Goal: Task Accomplishment & Management: Manage account settings

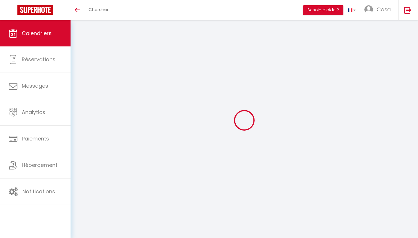
select select
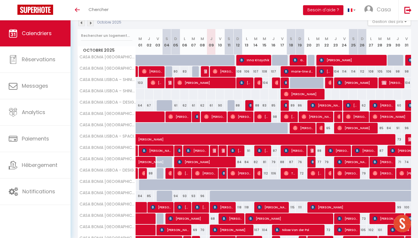
scroll to position [73, 0]
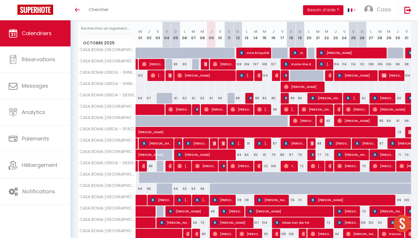
click at [223, 155] on span "[PERSON_NAME]" at bounding box center [205, 154] width 57 height 11
select select "OK"
select select "KO"
select select "0"
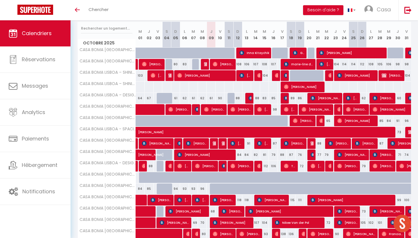
select select "1"
select select
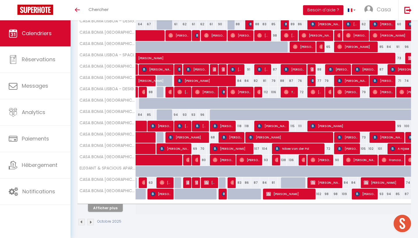
scroll to position [147, 0]
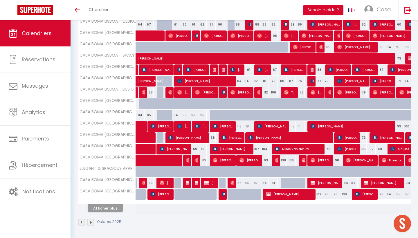
click at [114, 206] on button "Afficher plus" at bounding box center [105, 208] width 35 height 8
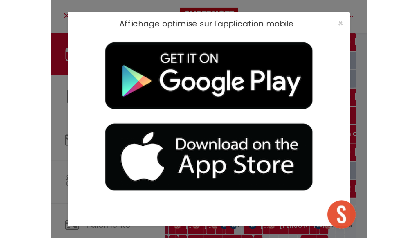
scroll to position [211, 0]
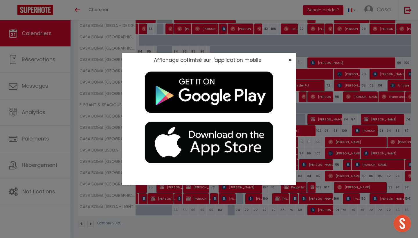
click at [289, 59] on span "×" at bounding box center [289, 59] width 3 height 7
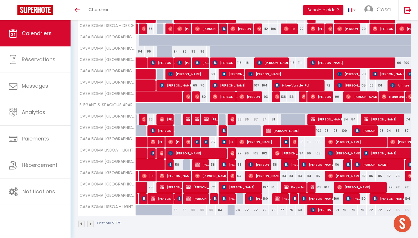
scroll to position [66, 0]
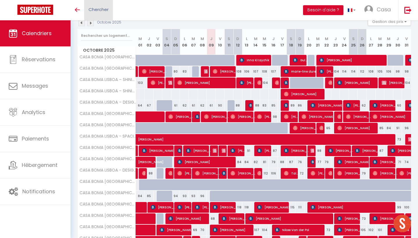
click at [106, 14] on link "Chercher" at bounding box center [98, 10] width 29 height 20
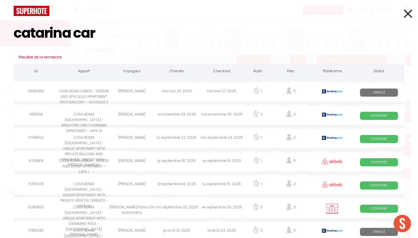
type input "catarina car"
click at [407, 15] on icon at bounding box center [408, 13] width 8 height 15
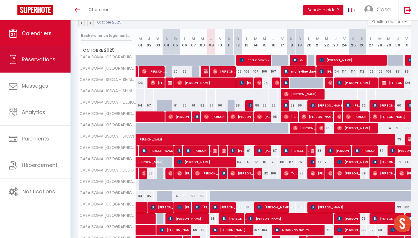
click at [61, 72] on link "Réservations" at bounding box center [35, 59] width 71 height 26
select select "not_cancelled"
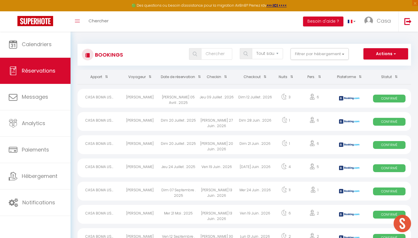
click at [182, 77] on th "Date de réservation" at bounding box center [178, 77] width 38 height 14
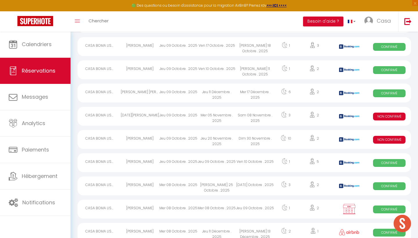
scroll to position [74, 0]
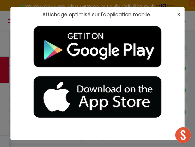
click at [178, 15] on span "×" at bounding box center [178, 14] width 3 height 7
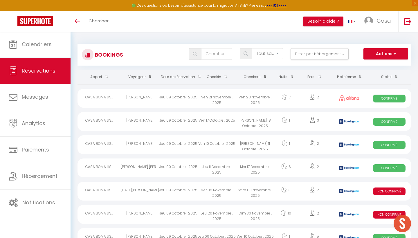
scroll to position [0, 0]
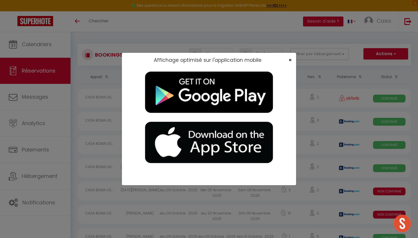
click at [290, 63] on span "×" at bounding box center [289, 59] width 3 height 7
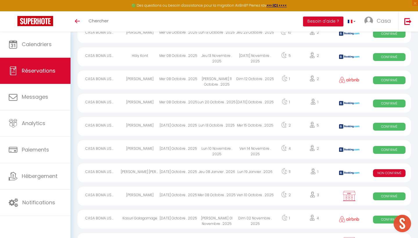
scroll to position [331, 0]
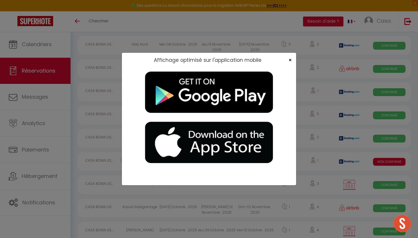
click at [291, 60] on span "×" at bounding box center [289, 59] width 3 height 7
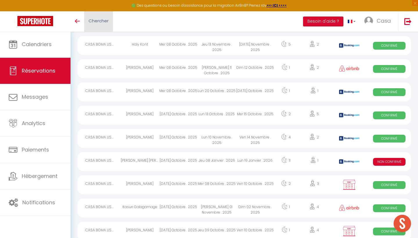
click at [100, 19] on span "Chercher" at bounding box center [99, 21] width 20 height 6
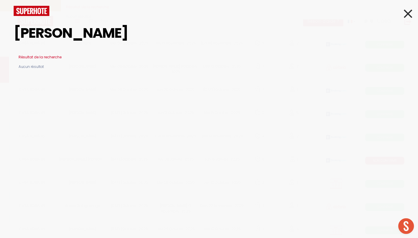
type input "[PERSON_NAME]"
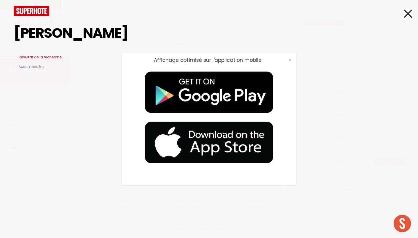
click at [405, 15] on div "Affichage optimisé sur l'application mobile ×" at bounding box center [209, 119] width 418 height 238
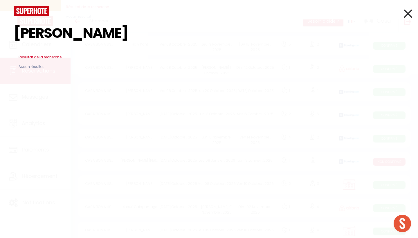
click at [407, 13] on icon at bounding box center [408, 13] width 8 height 15
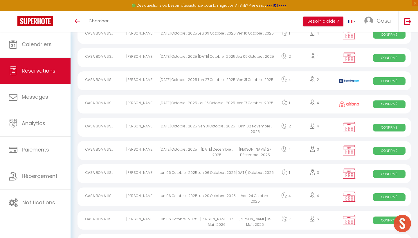
scroll to position [535, 0]
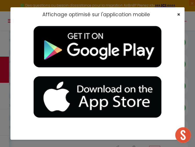
click at [178, 14] on span "×" at bounding box center [178, 14] width 3 height 7
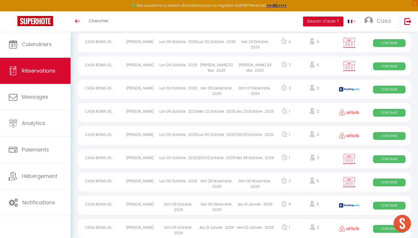
scroll to position [684, 0]
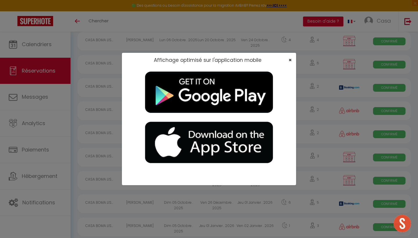
click at [289, 58] on span "×" at bounding box center [289, 59] width 3 height 7
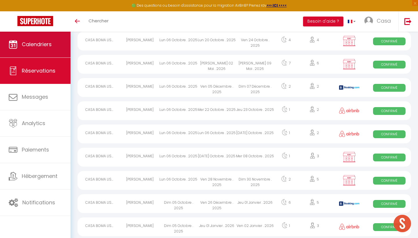
click at [52, 43] on span "Calendriers" at bounding box center [37, 44] width 30 height 7
